Goal: Information Seeking & Learning: Learn about a topic

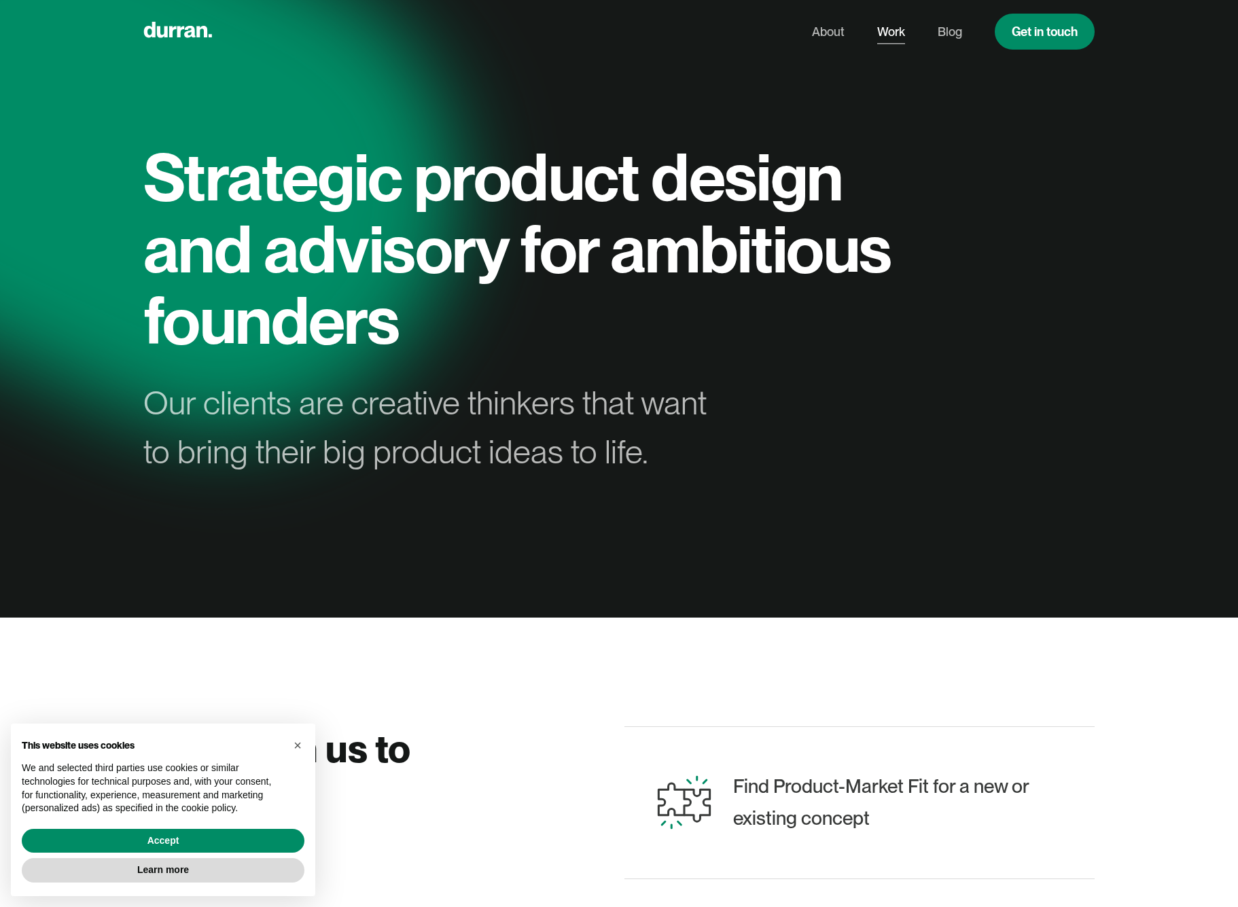
click at [888, 35] on link "Work" at bounding box center [891, 32] width 28 height 26
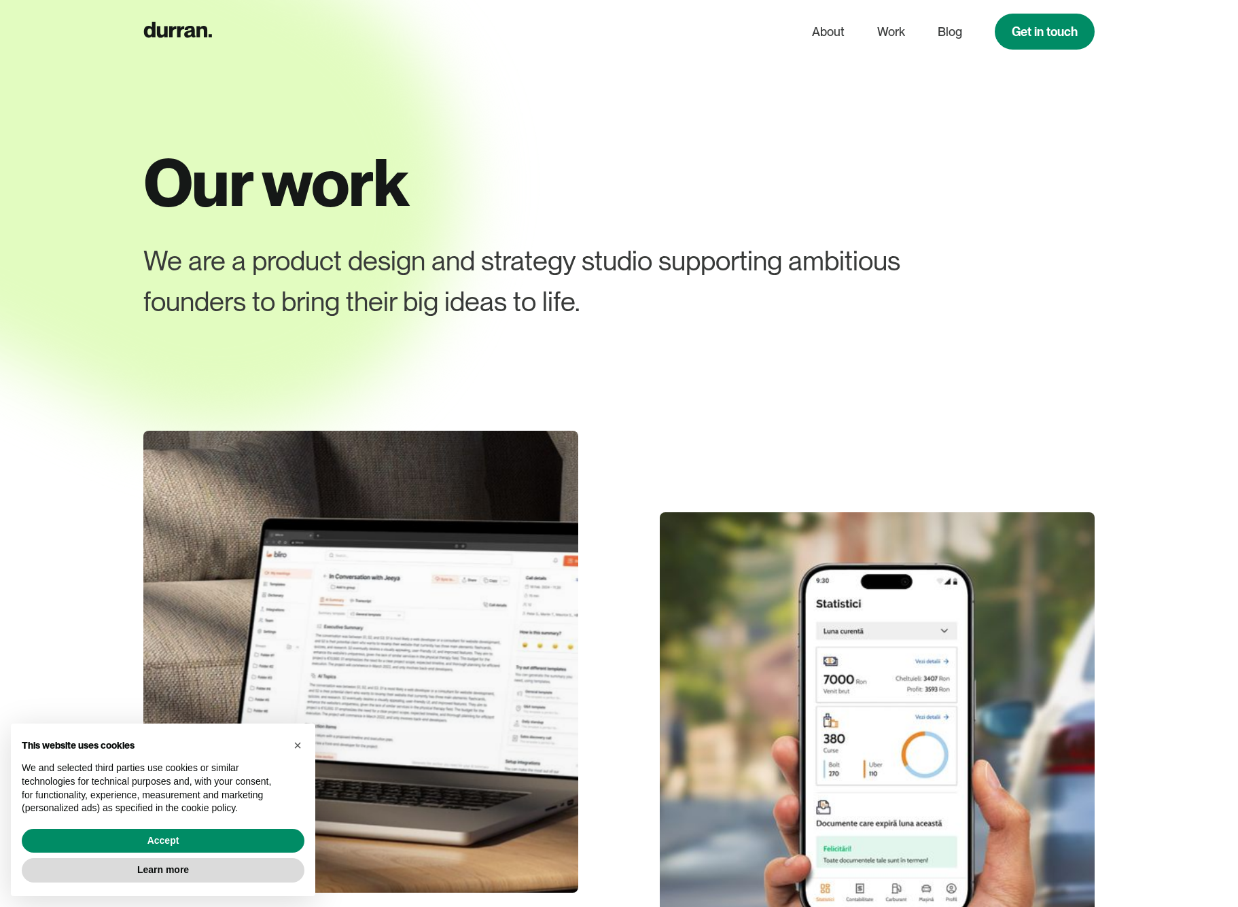
scroll to position [128, 0]
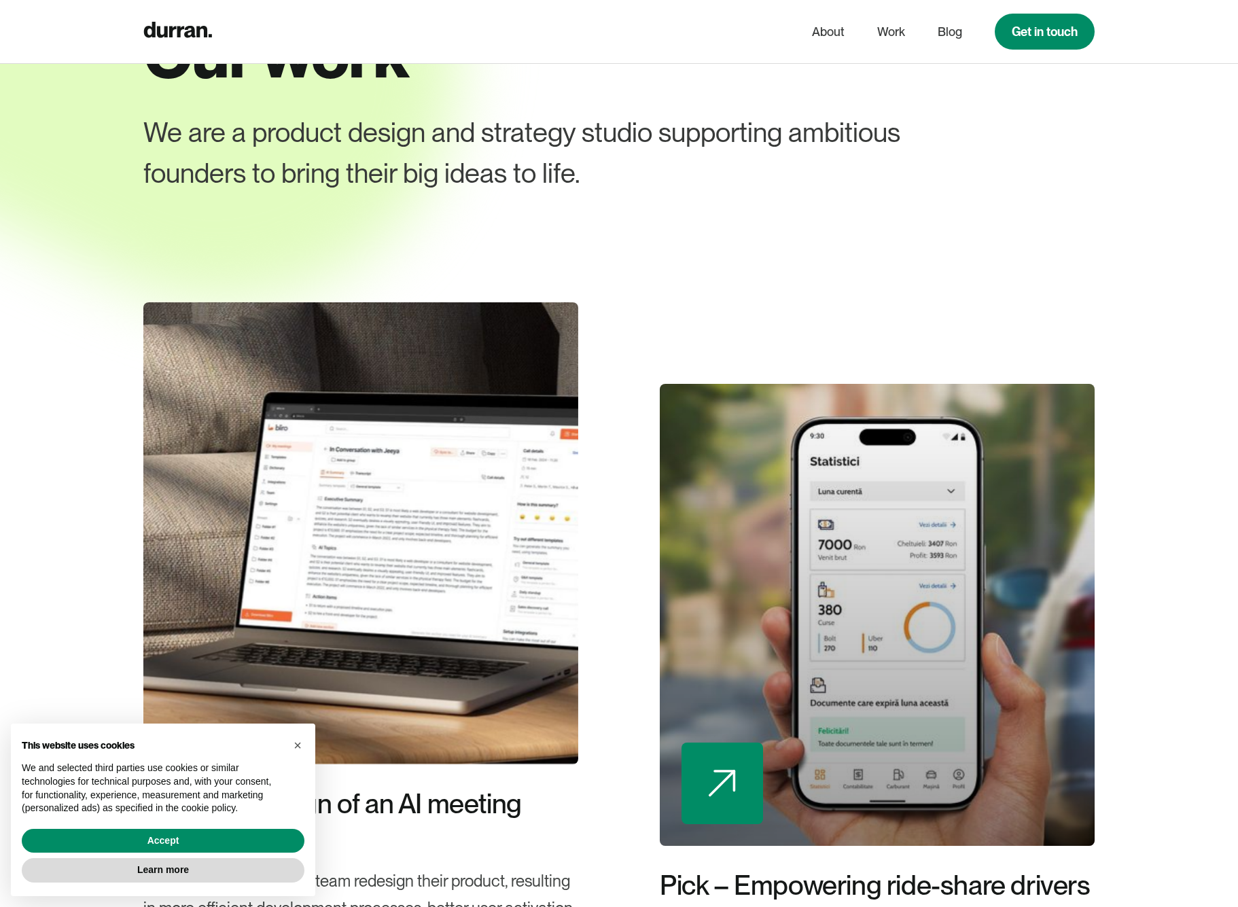
click at [852, 602] on div at bounding box center [877, 615] width 435 height 462
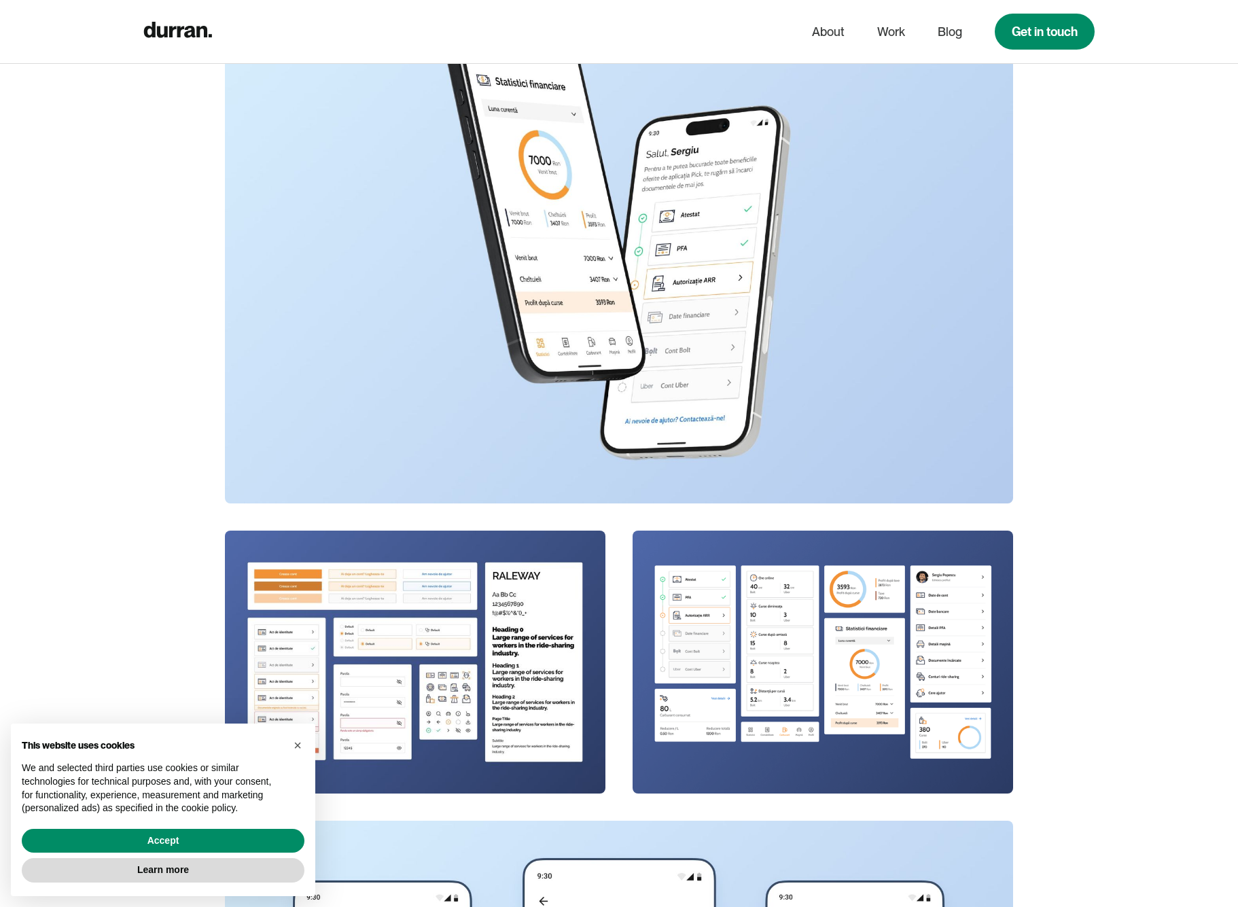
scroll to position [7411, 0]
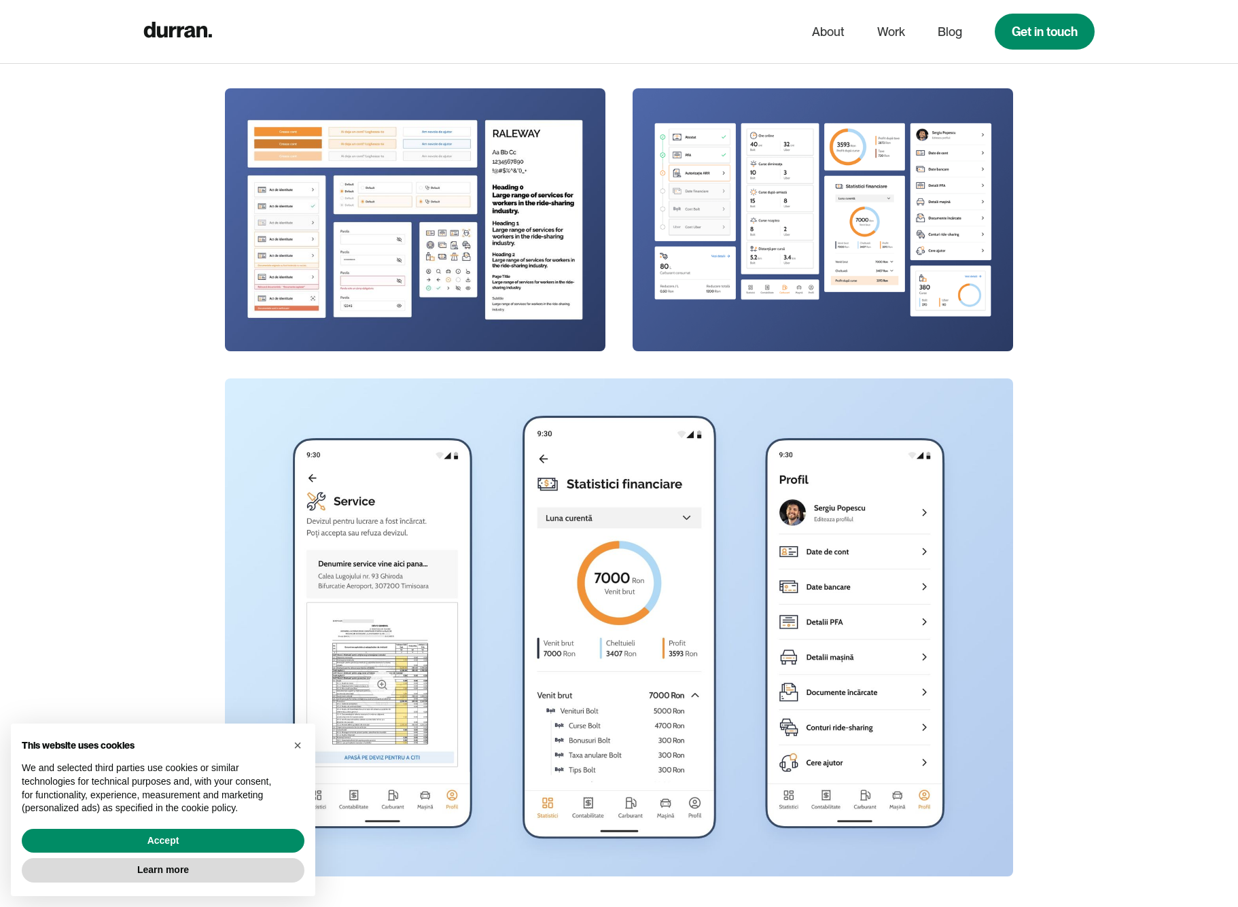
click at [524, 192] on img at bounding box center [415, 219] width 380 height 262
click at [747, 193] on img at bounding box center [822, 219] width 380 height 262
click at [622, 556] on img at bounding box center [619, 627] width 788 height 498
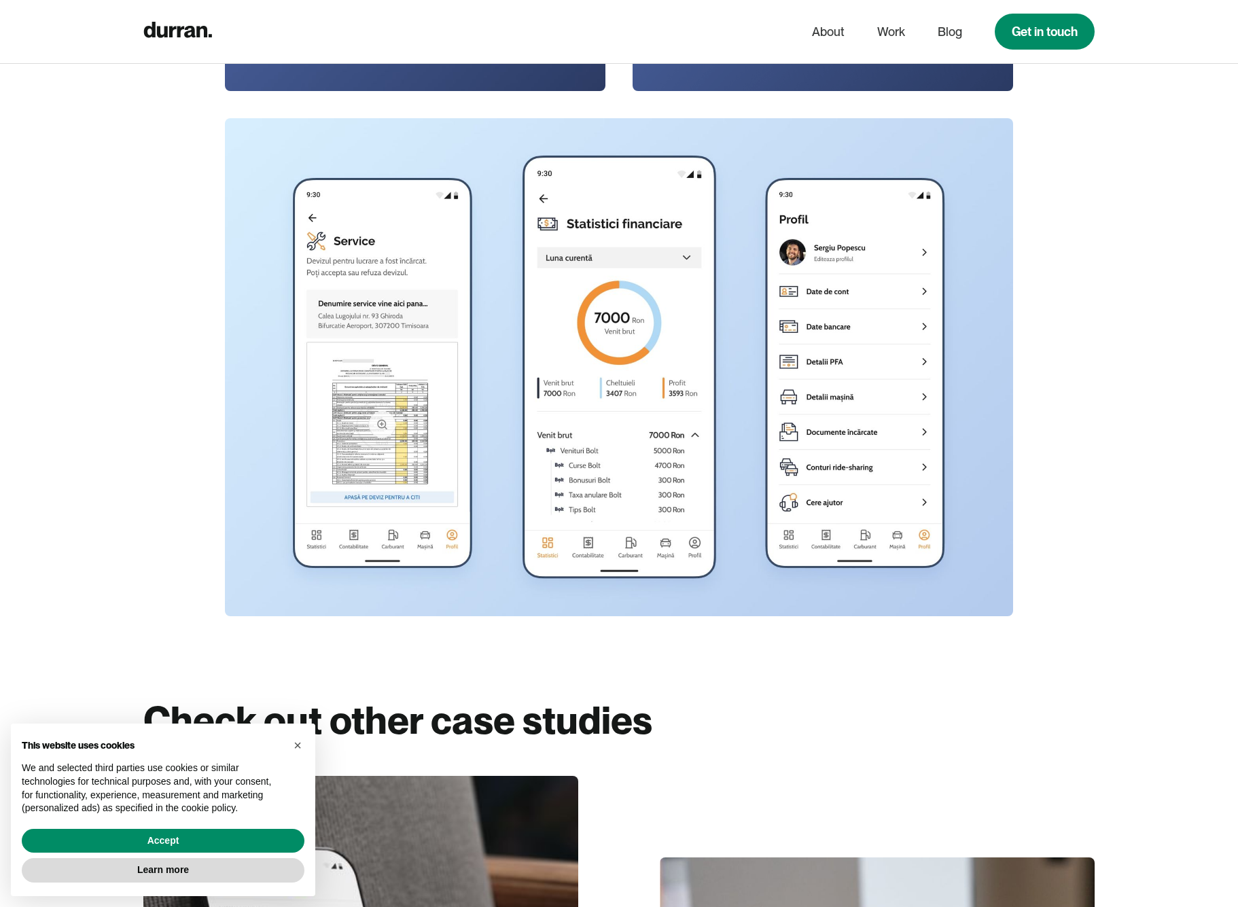
click at [610, 495] on img at bounding box center [619, 367] width 788 height 498
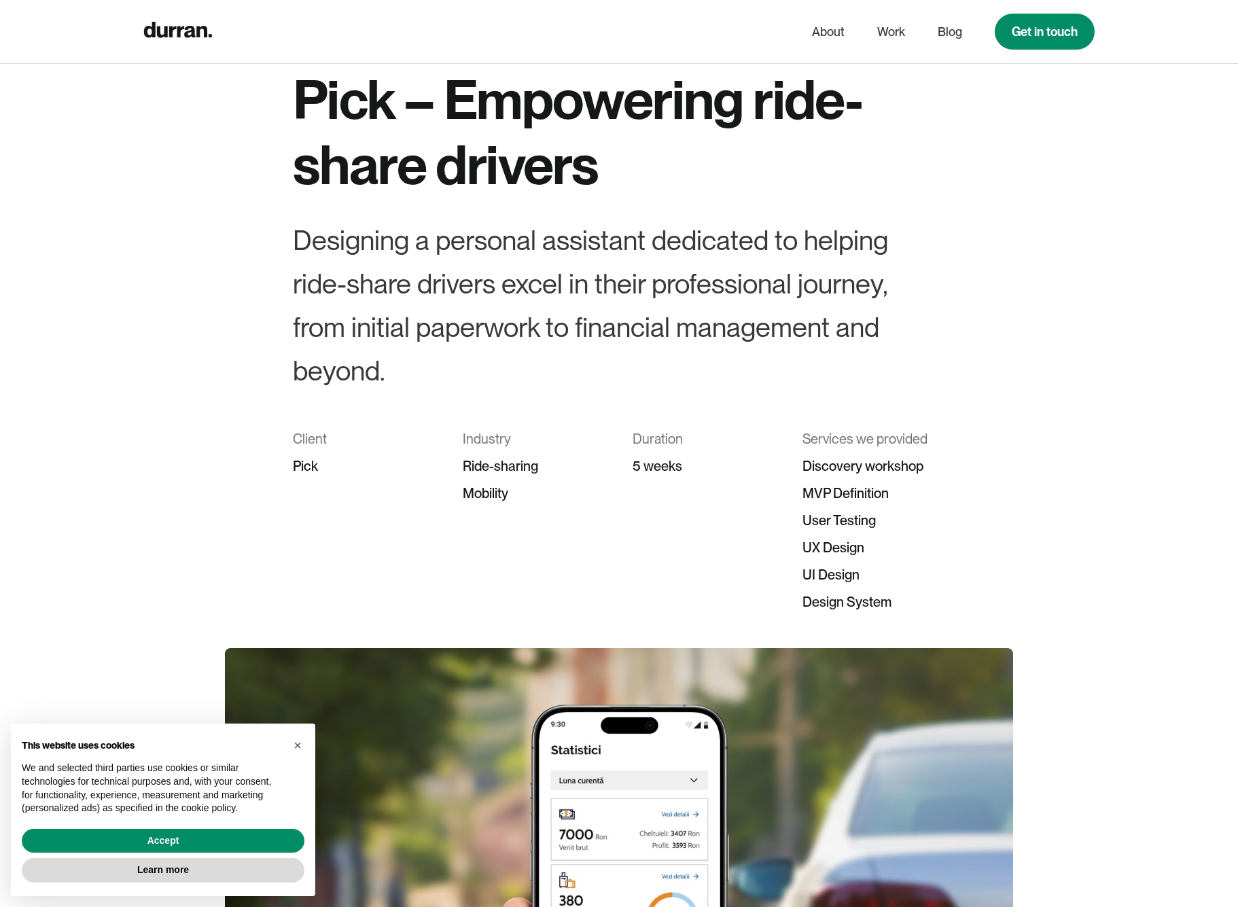
scroll to position [0, 0]
